Goal: Task Accomplishment & Management: Complete application form

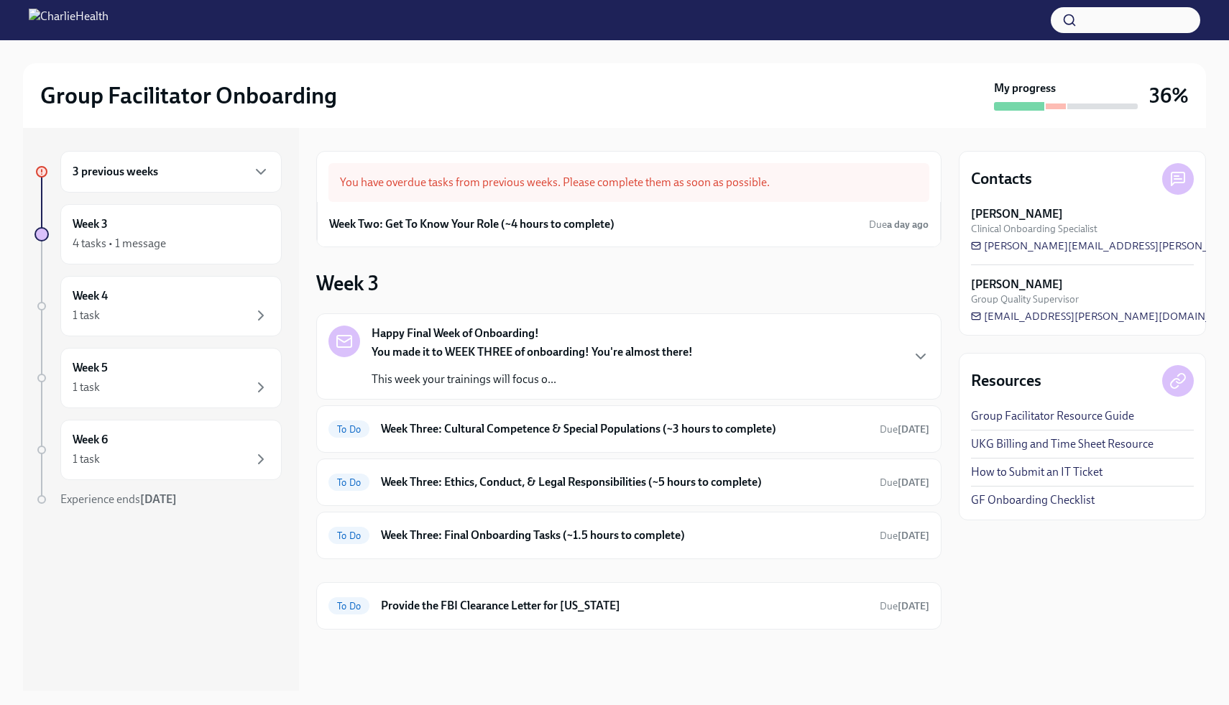
click at [205, 170] on div "3 previous weeks" at bounding box center [171, 171] width 197 height 17
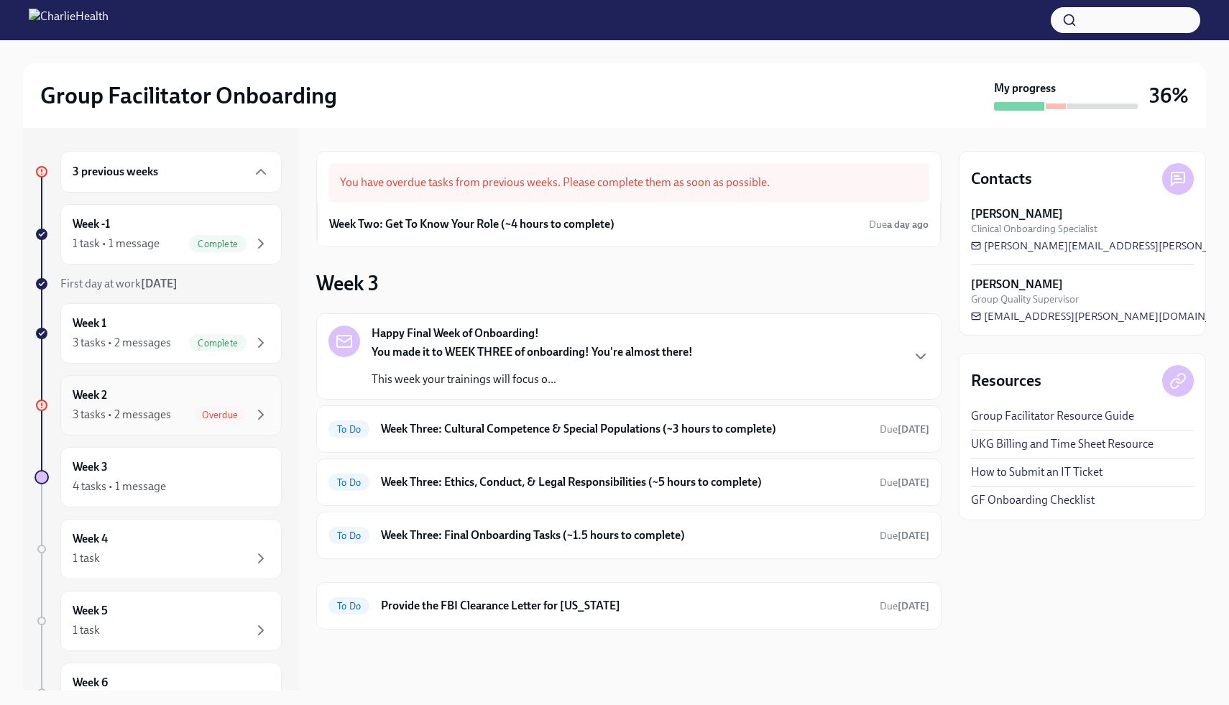
click at [251, 407] on div "Overdue" at bounding box center [231, 414] width 76 height 17
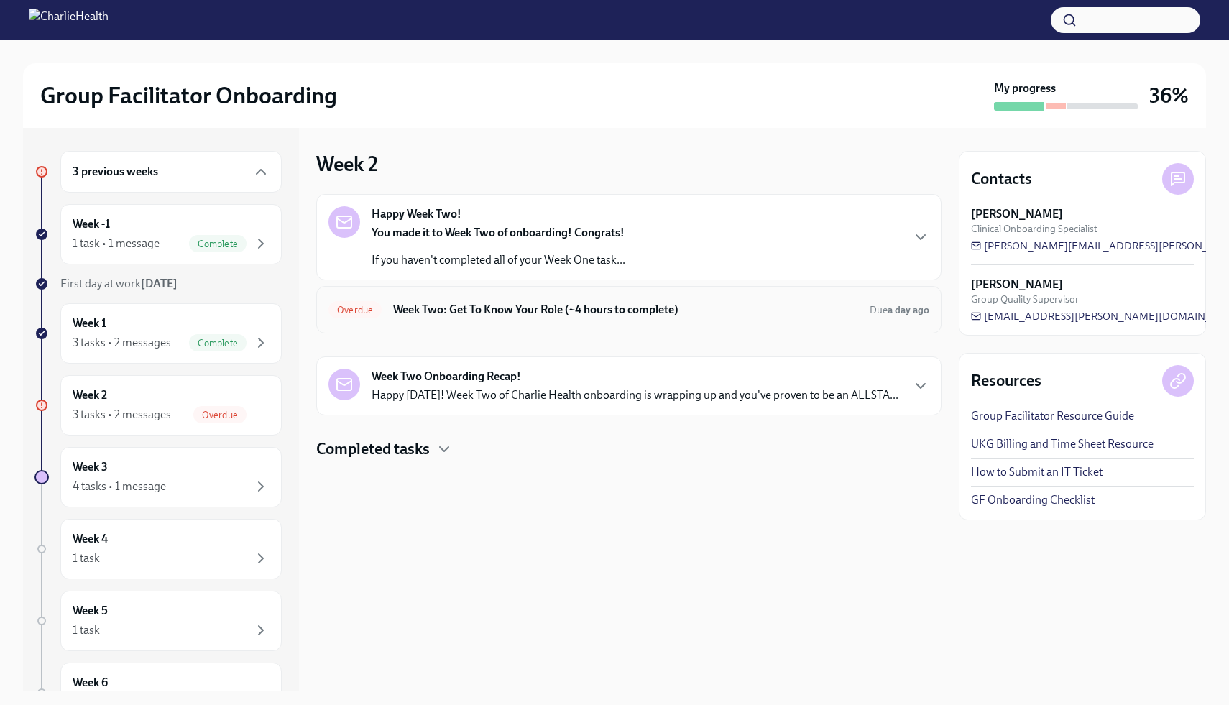
click at [430, 315] on h6 "Week Two: Get To Know Your Role (~4 hours to complete)" at bounding box center [625, 310] width 465 height 16
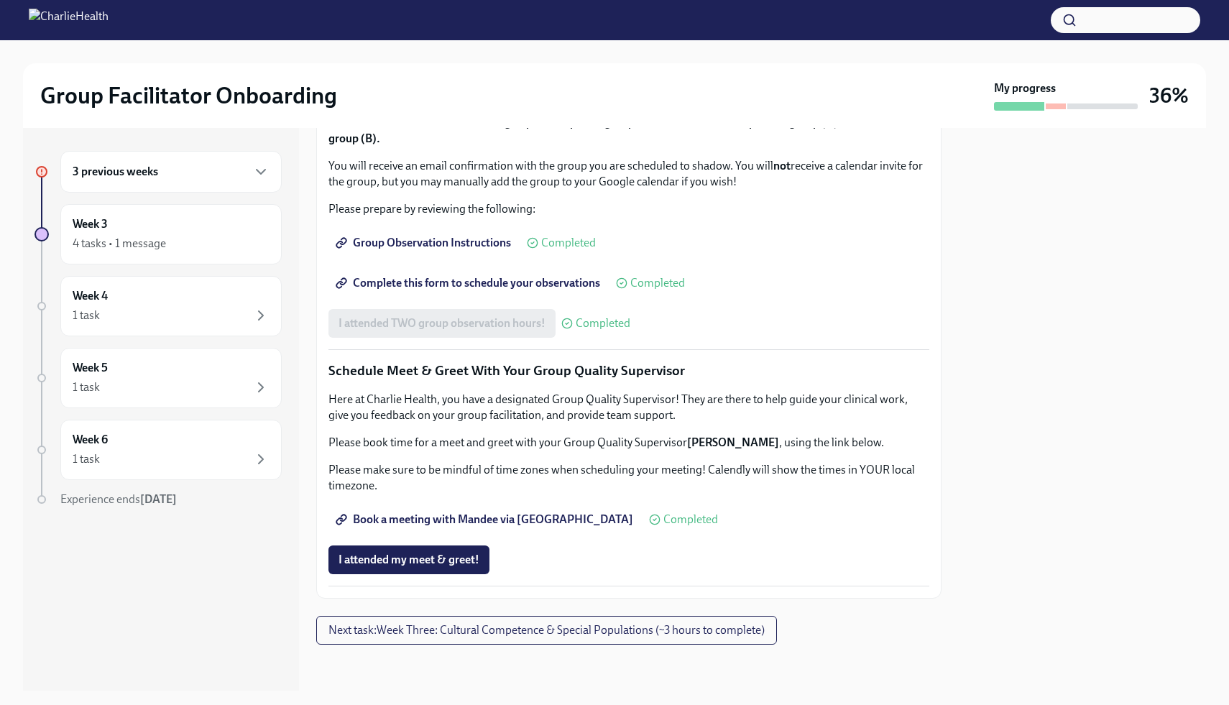
scroll to position [1259, 0]
click at [426, 568] on button "I attended my meet & greet!" at bounding box center [408, 559] width 161 height 29
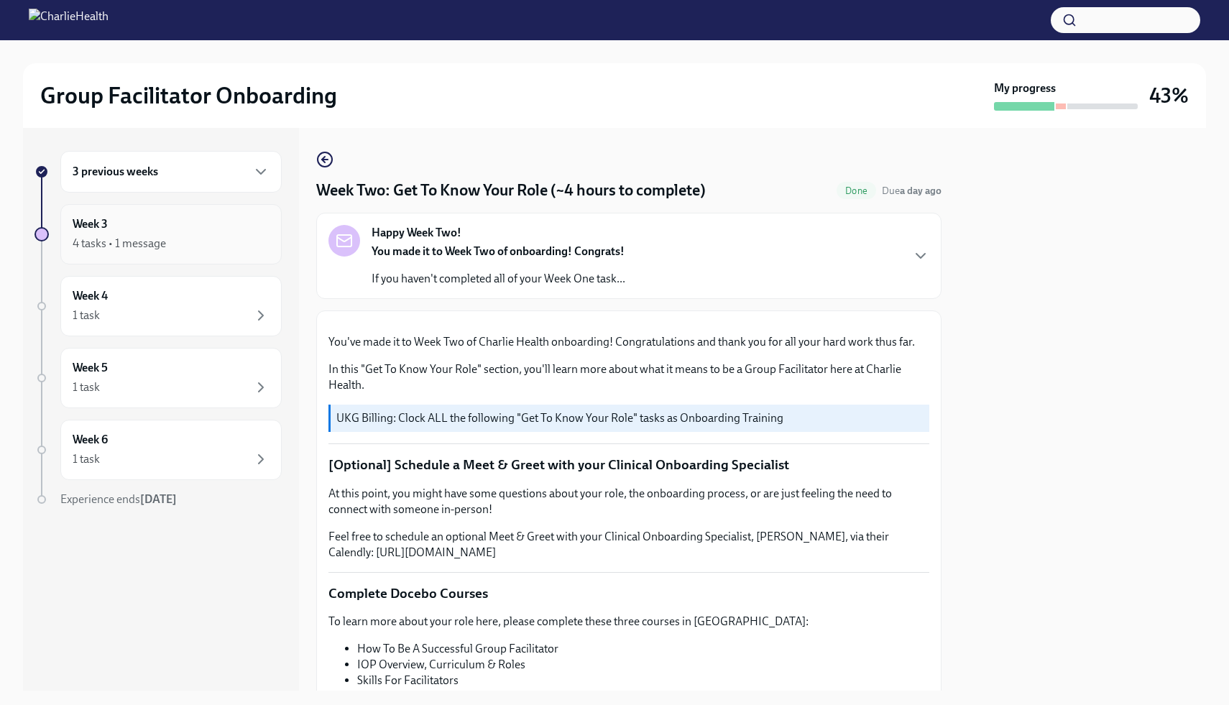
click at [181, 249] on div "4 tasks • 1 message" at bounding box center [171, 243] width 197 height 17
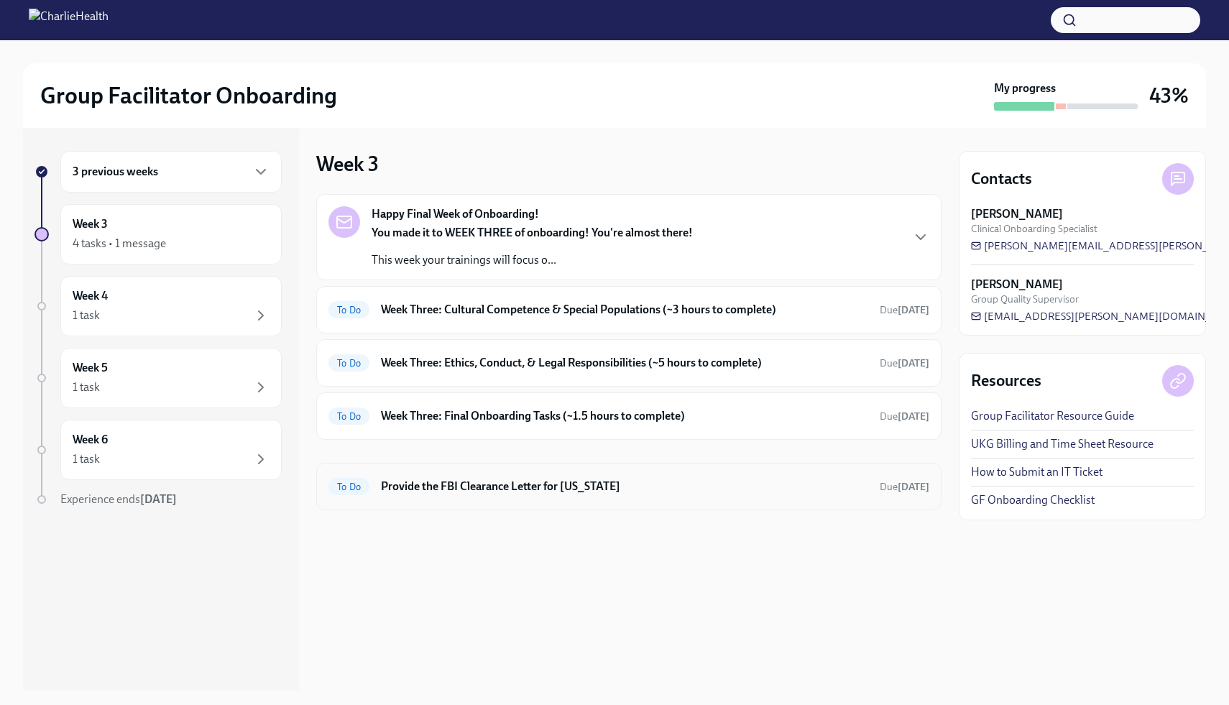
click at [787, 494] on h6 "Provide the FBI Clearance Letter for Pennsylvania" at bounding box center [624, 487] width 487 height 16
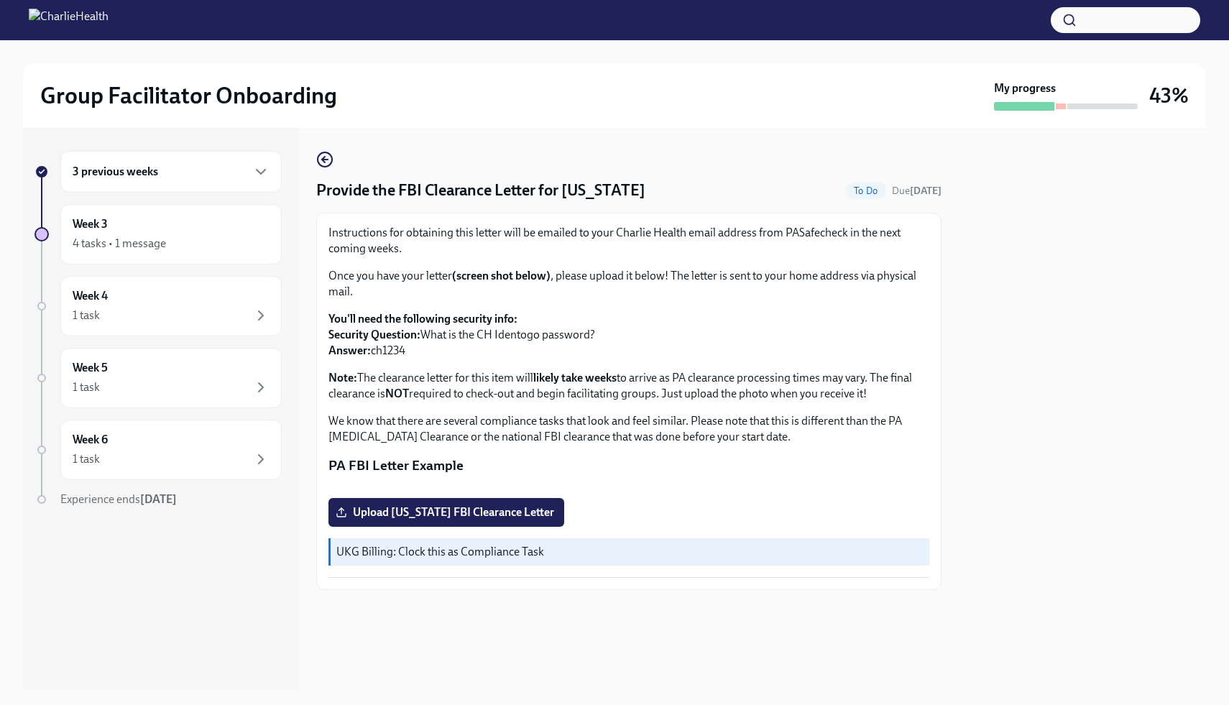
click at [1099, 356] on div at bounding box center [1081, 409] width 247 height 563
click at [958, 318] on div at bounding box center [1081, 409] width 247 height 563
click at [231, 509] on div "3 previous weeks Week 3 4 tasks • 1 message Week 4 1 task Week 5 1 task Week 6 …" at bounding box center [157, 358] width 247 height 414
click at [813, 294] on p "Once you have your letter (screen shot below) , please upload it below! The let…" at bounding box center [628, 284] width 601 height 32
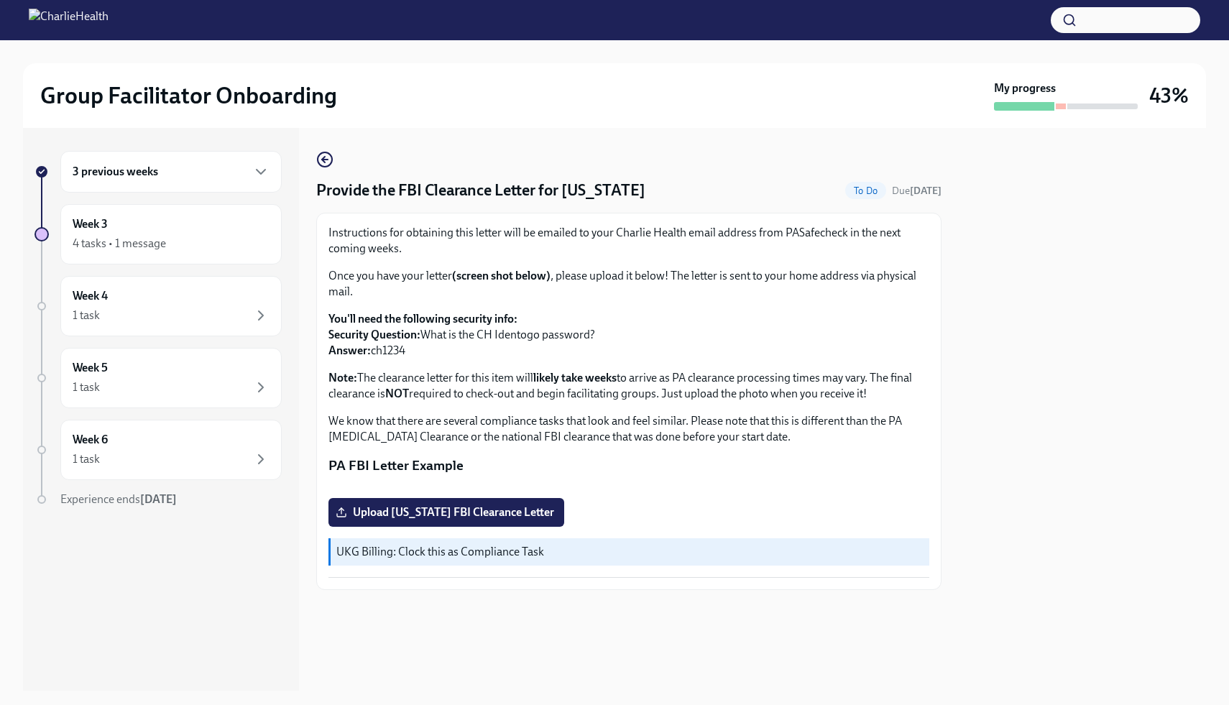
click at [662, 486] on button "Zoom image" at bounding box center [628, 486] width 601 height 0
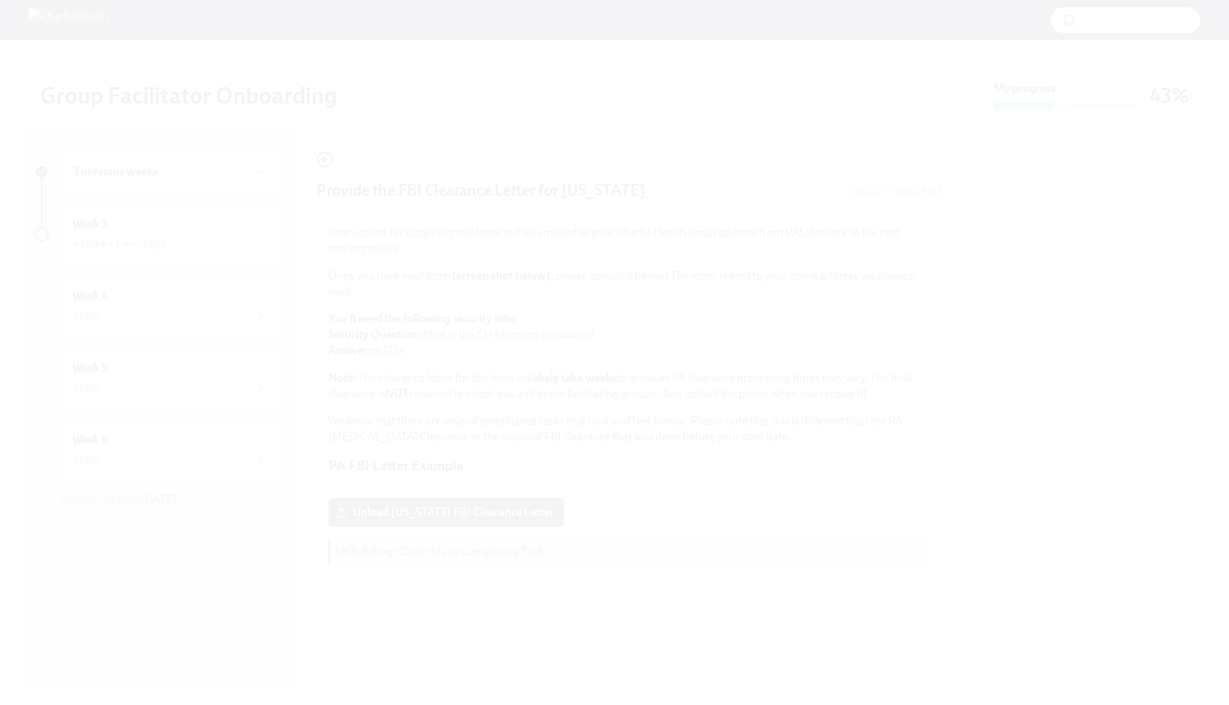
click at [662, 370] on button "Unzoom image" at bounding box center [614, 352] width 1229 height 705
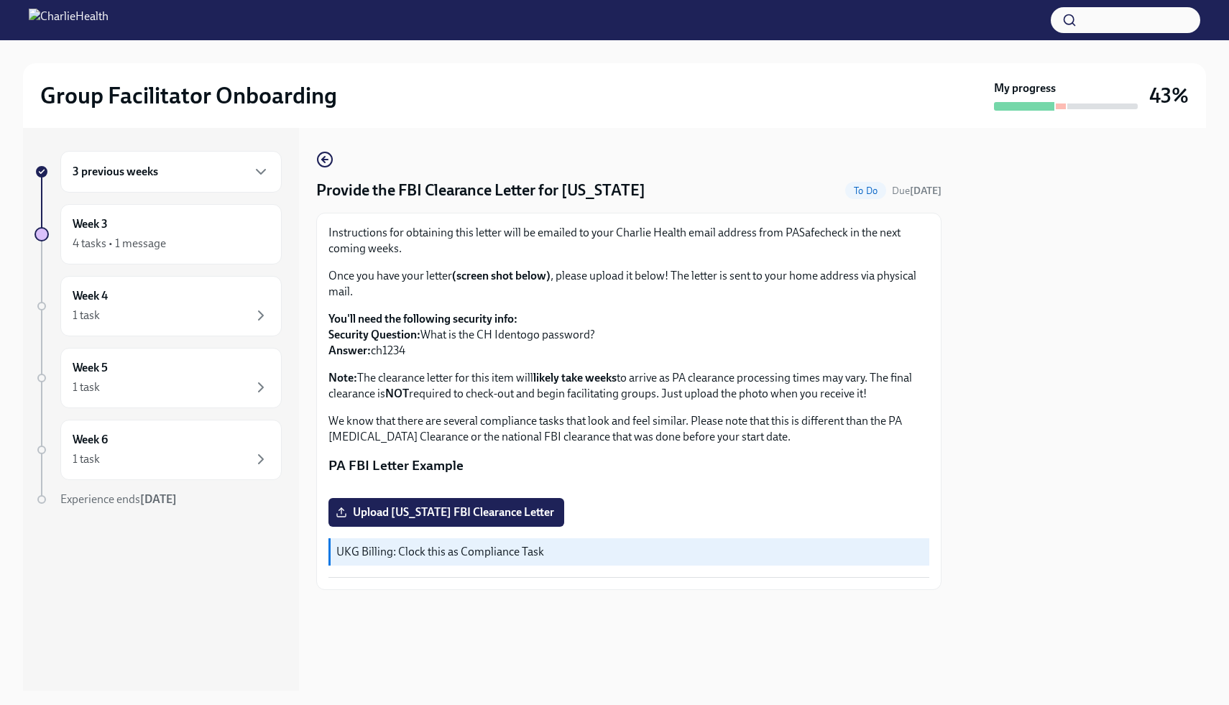
scroll to position [0, 0]
drag, startPoint x: 786, startPoint y: 234, endPoint x: 812, endPoint y: 235, distance: 25.9
click at [813, 235] on p "Instructions for obtaining this letter will be emailed to your Charlie Health e…" at bounding box center [628, 241] width 601 height 32
drag, startPoint x: 846, startPoint y: 231, endPoint x: 783, endPoint y: 231, distance: 63.2
click at [783, 231] on p "Instructions for obtaining this letter will be emailed to your Charlie Health e…" at bounding box center [628, 241] width 601 height 32
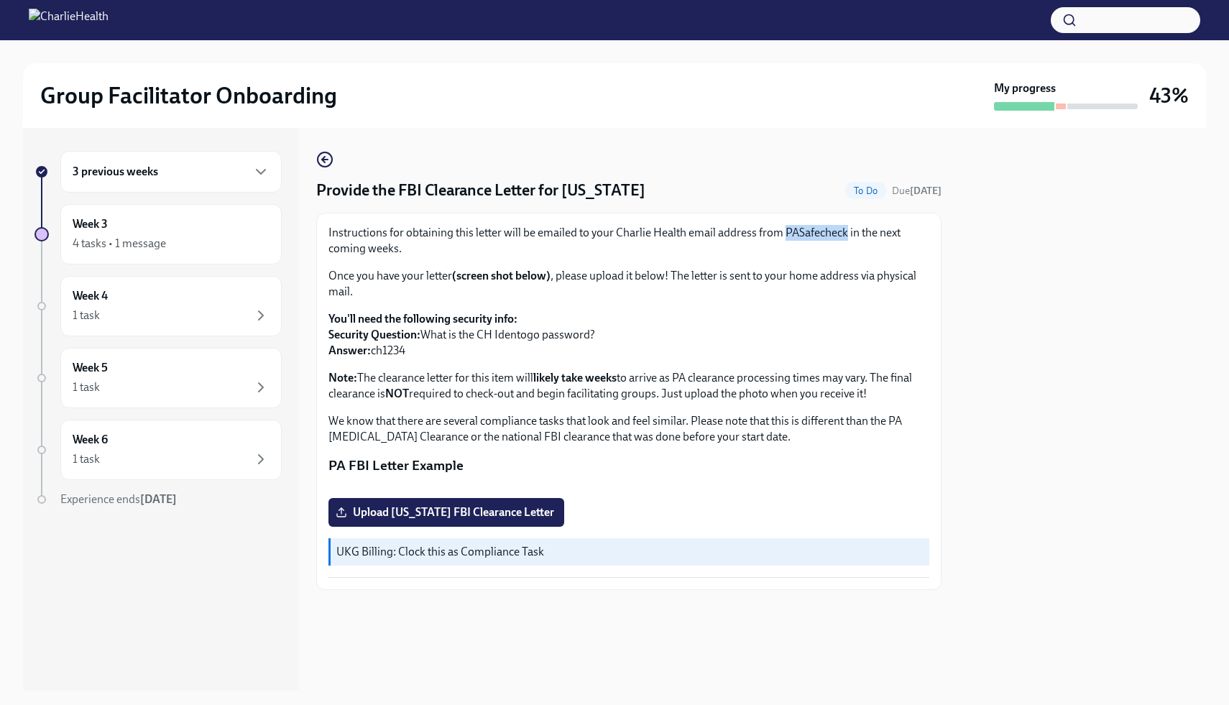
click at [820, 238] on p "Instructions for obtaining this letter will be emailed to your Charlie Health e…" at bounding box center [628, 241] width 601 height 32
drag, startPoint x: 784, startPoint y: 234, endPoint x: 841, endPoint y: 239, distance: 56.9
click at [841, 239] on p "Instructions for obtaining this letter will be emailed to your Charlie Health e…" at bounding box center [628, 241] width 601 height 32
drag, startPoint x: 848, startPoint y: 238, endPoint x: 784, endPoint y: 233, distance: 64.1
click at [784, 233] on p "Instructions for obtaining this letter will be emailed to your Charlie Health e…" at bounding box center [628, 241] width 601 height 32
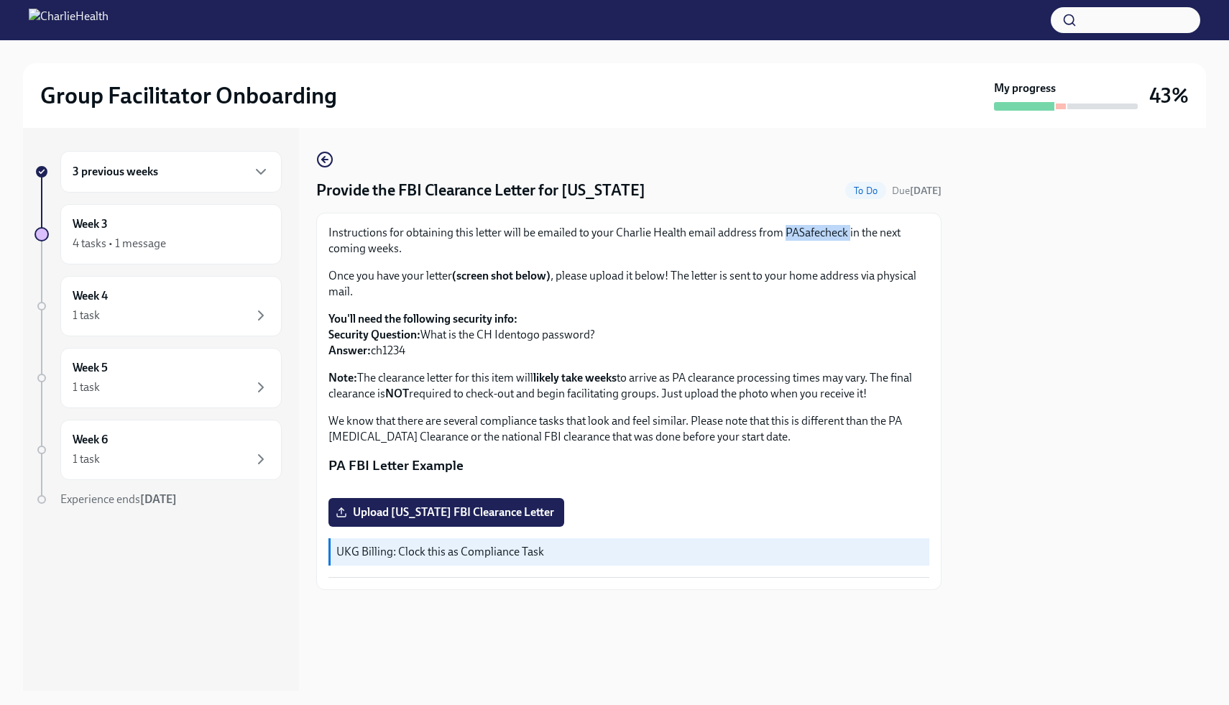
copy p "PASafecheck"
click at [200, 267] on div "3 previous weeks Week 3 4 tasks • 1 message Week 4 1 task Week 5 1 task Week 6 …" at bounding box center [157, 358] width 247 height 414
click at [205, 252] on div "Week 3 4 tasks • 1 message" at bounding box center [170, 234] width 221 height 60
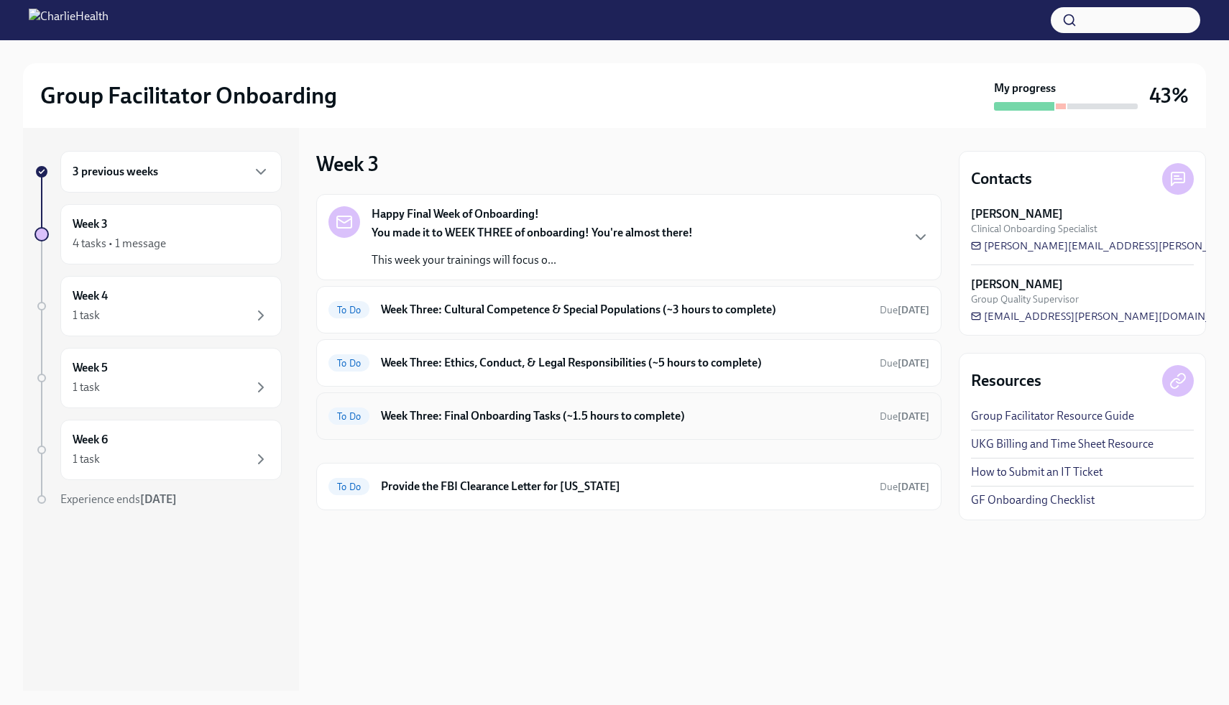
click at [548, 419] on h6 "Week Three: Final Onboarding Tasks (~1.5 hours to complete)" at bounding box center [624, 416] width 487 height 16
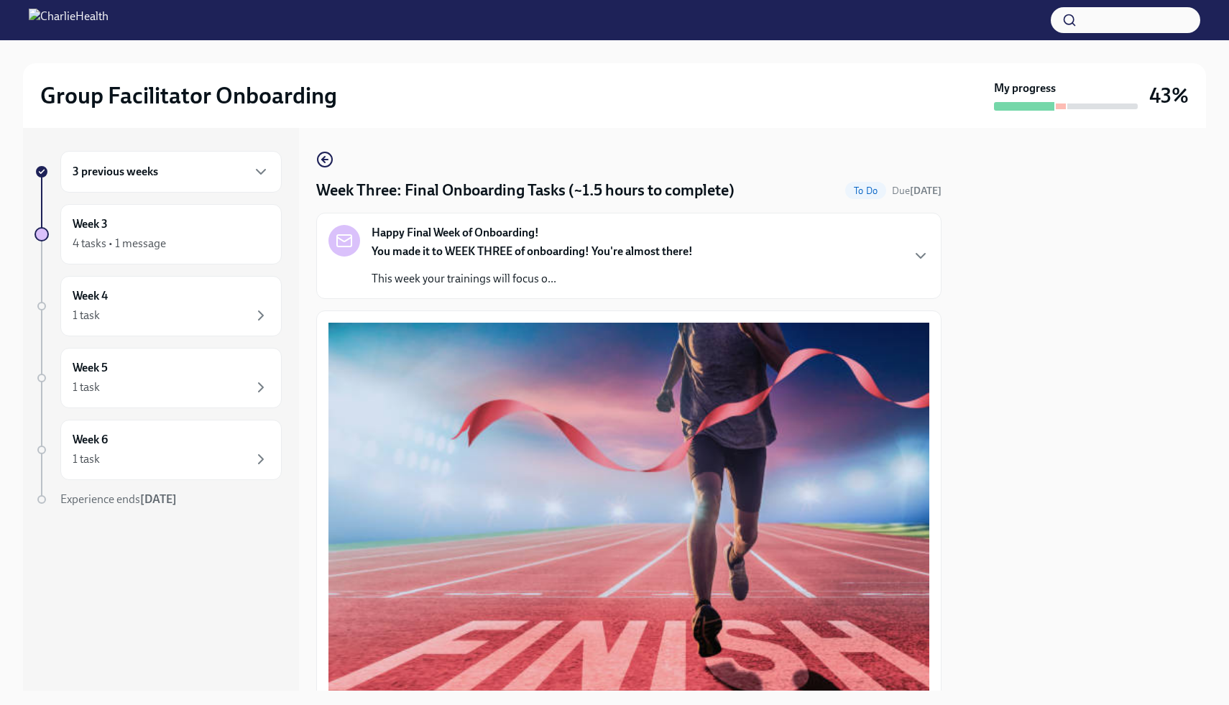
click at [1101, 335] on div at bounding box center [1081, 409] width 247 height 563
click at [923, 293] on div "Happy Final Week of Onboarding! You made it to WEEK THREE of onboarding! You're…" at bounding box center [628, 256] width 625 height 86
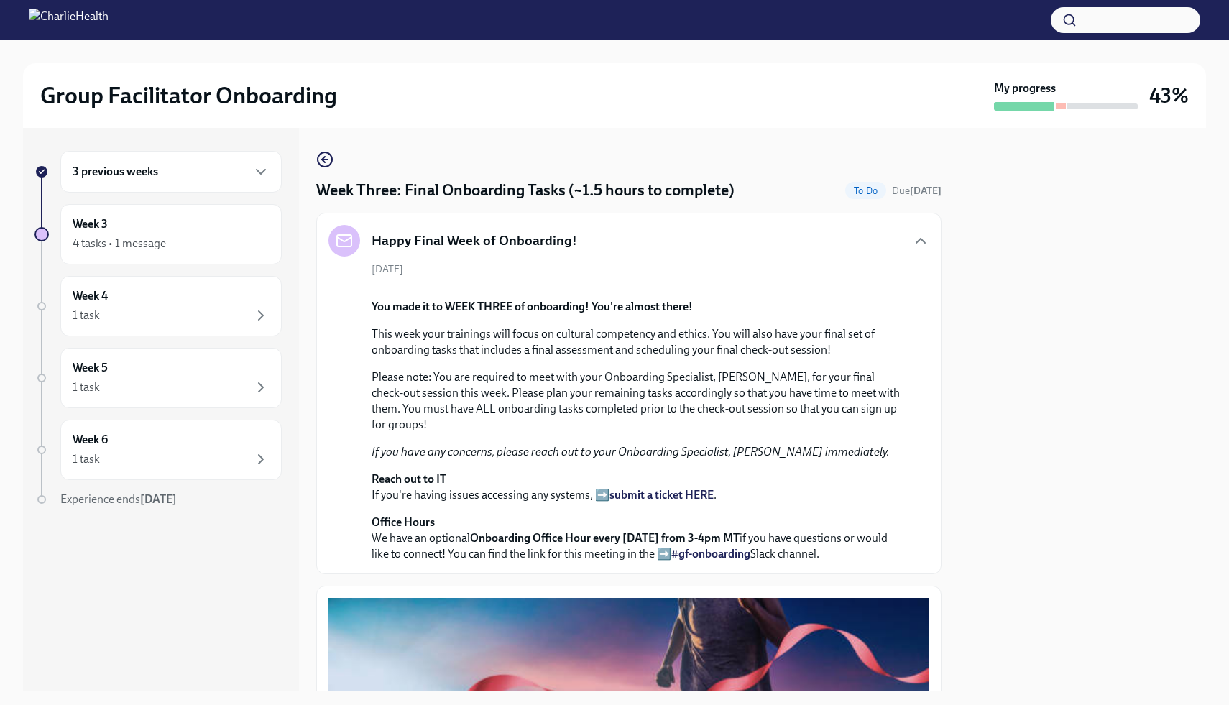
click at [914, 270] on div "September 8th You made it to WEEK THREE of onboarding! You're almost there! Thi…" at bounding box center [628, 412] width 601 height 300
click at [918, 484] on div "September 8th You made it to WEEK THREE of onboarding! You're almost there! Thi…" at bounding box center [628, 412] width 601 height 300
click at [116, 241] on div "4 tasks • 1 message" at bounding box center [119, 244] width 93 height 16
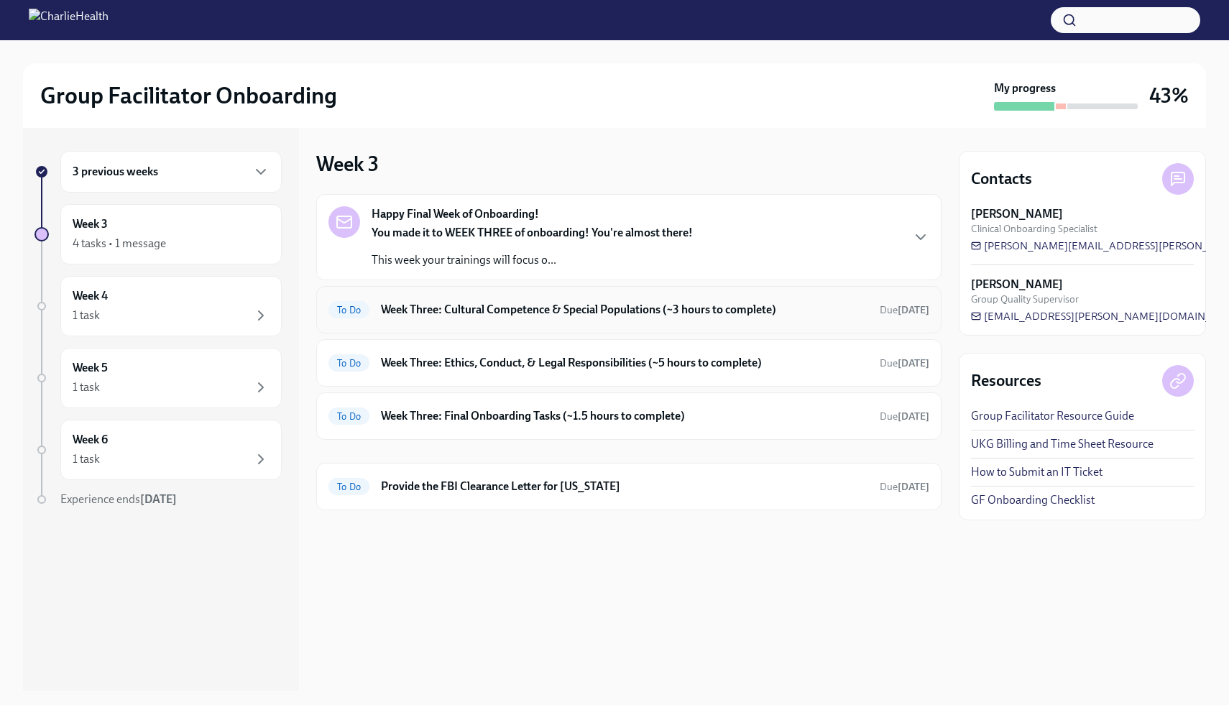
click at [499, 323] on div "To Do Week Three: Cultural Competence & Special Populations (~3 hours to comple…" at bounding box center [628, 309] width 625 height 47
click at [504, 315] on h6 "Week Three: Cultural Competence & Special Populations (~3 hours to complete)" at bounding box center [624, 310] width 487 height 16
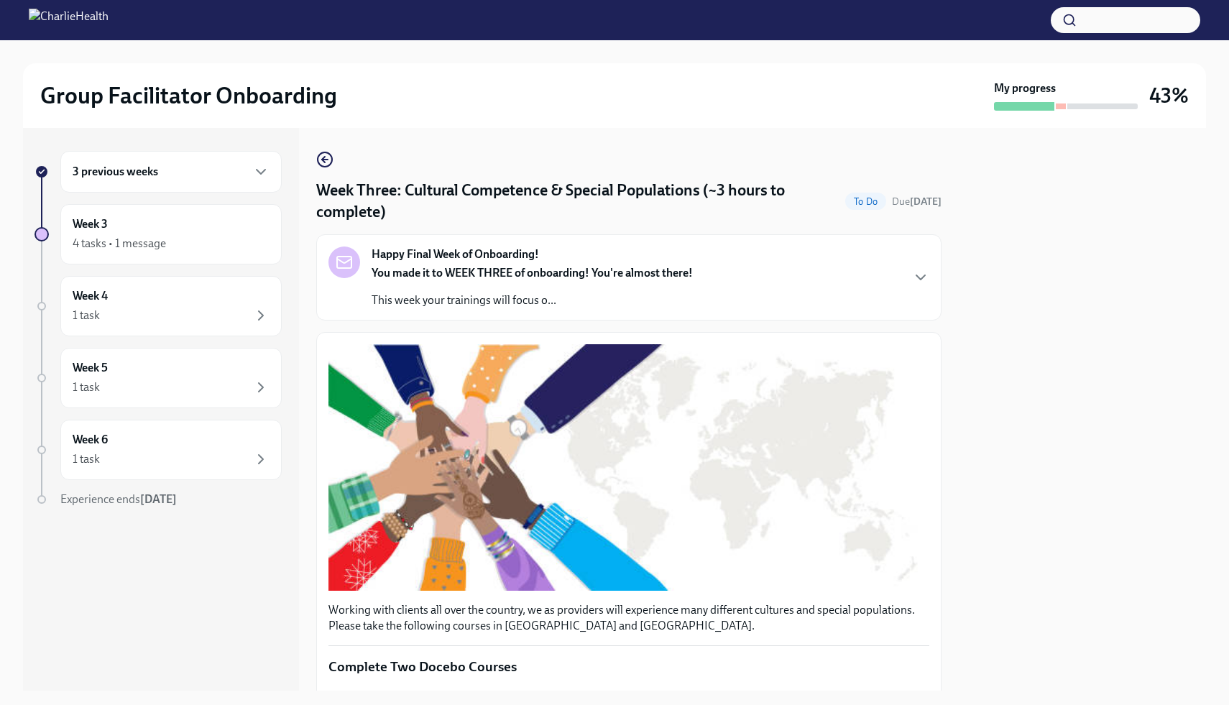
click at [970, 376] on div at bounding box center [1081, 409] width 247 height 563
click at [948, 302] on div "3 previous weeks Week 3 4 tasks • 1 message Week 4 1 task Week 5 1 task Week 6 …" at bounding box center [614, 409] width 1183 height 563
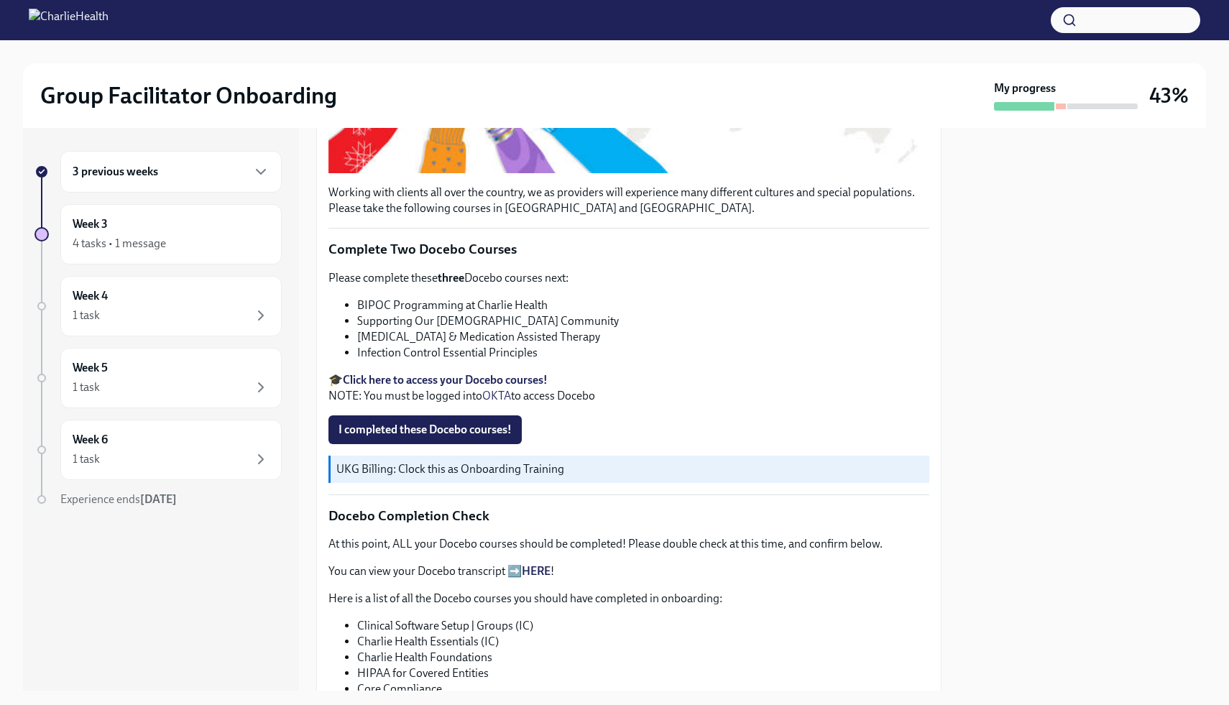
scroll to position [402, 0]
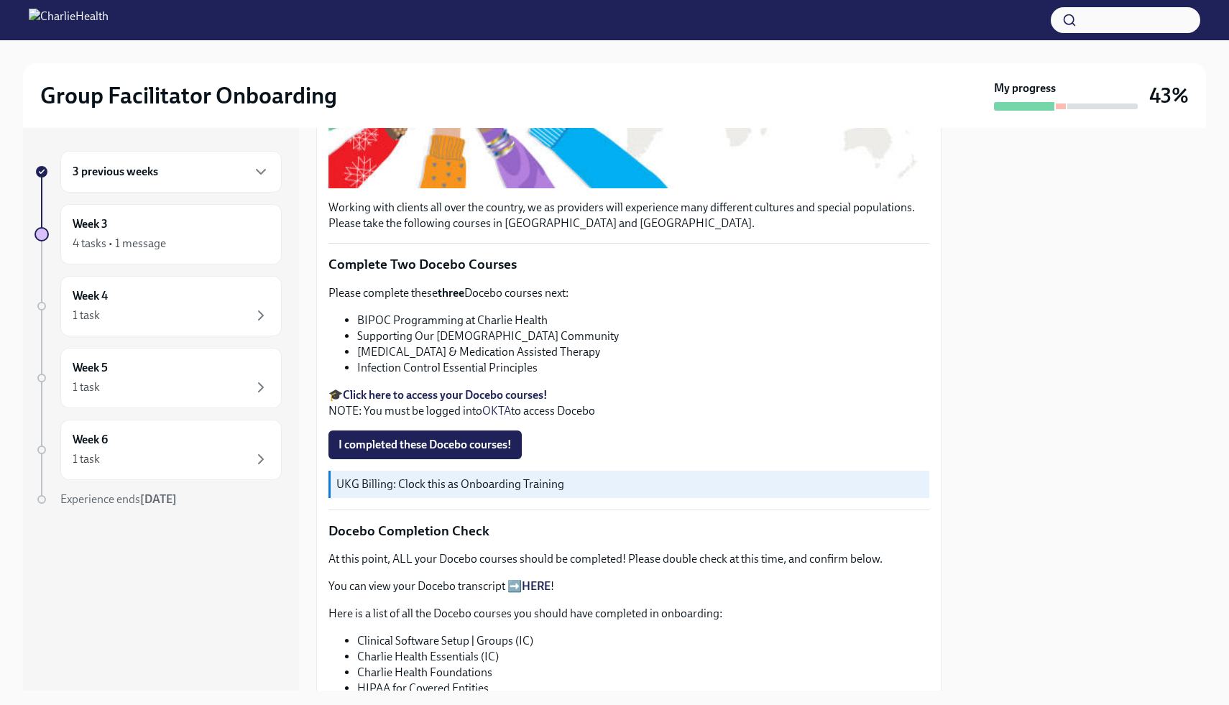
click at [1060, 110] on div at bounding box center [1066, 106] width 144 height 9
click at [1060, 103] on div at bounding box center [1060, 106] width 10 height 6
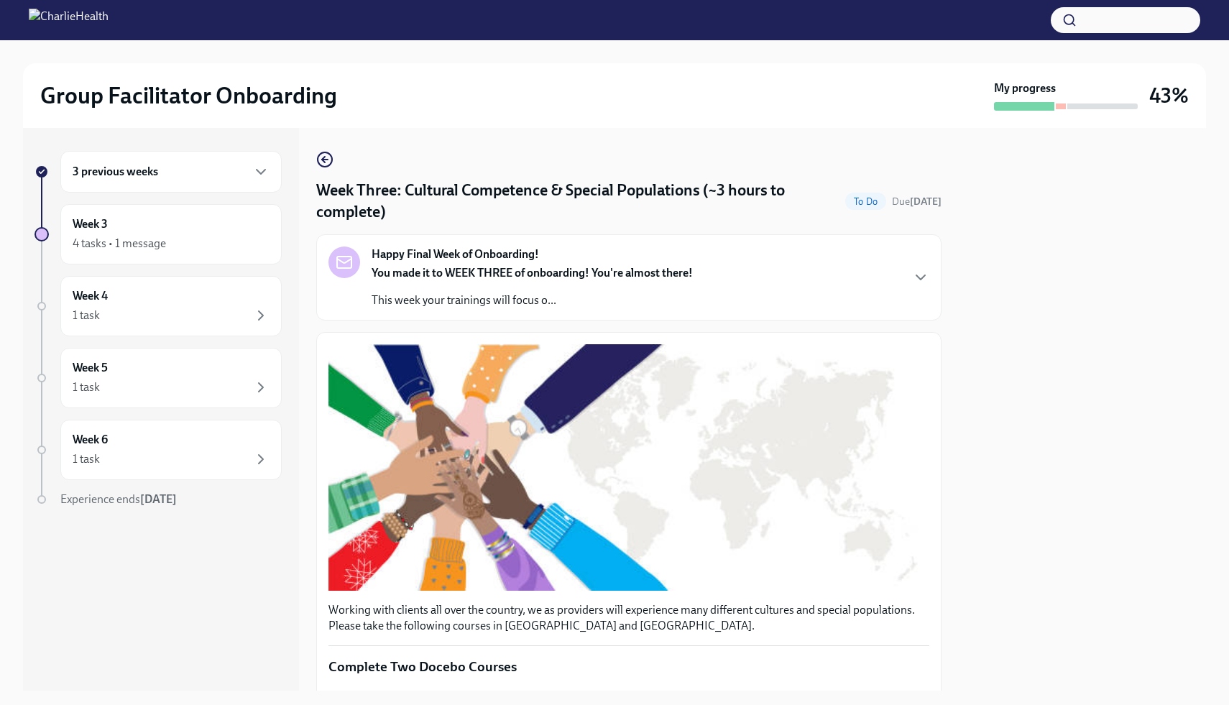
click at [1058, 103] on div at bounding box center [1066, 106] width 144 height 9
